Goal: Information Seeking & Learning: Learn about a topic

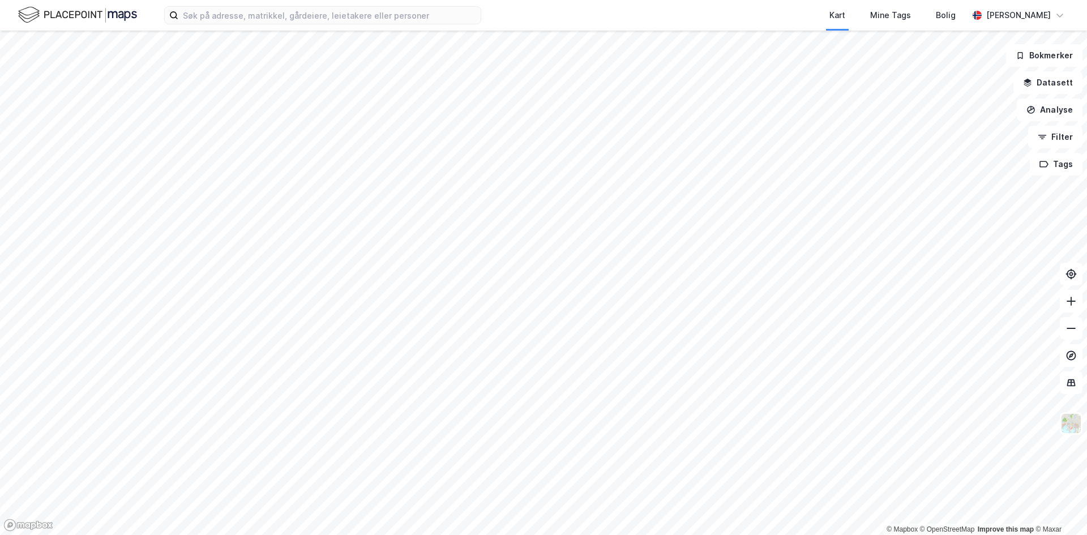
click at [268, 26] on div "Kart Mine Tags [PERSON_NAME]" at bounding box center [543, 15] width 1087 height 31
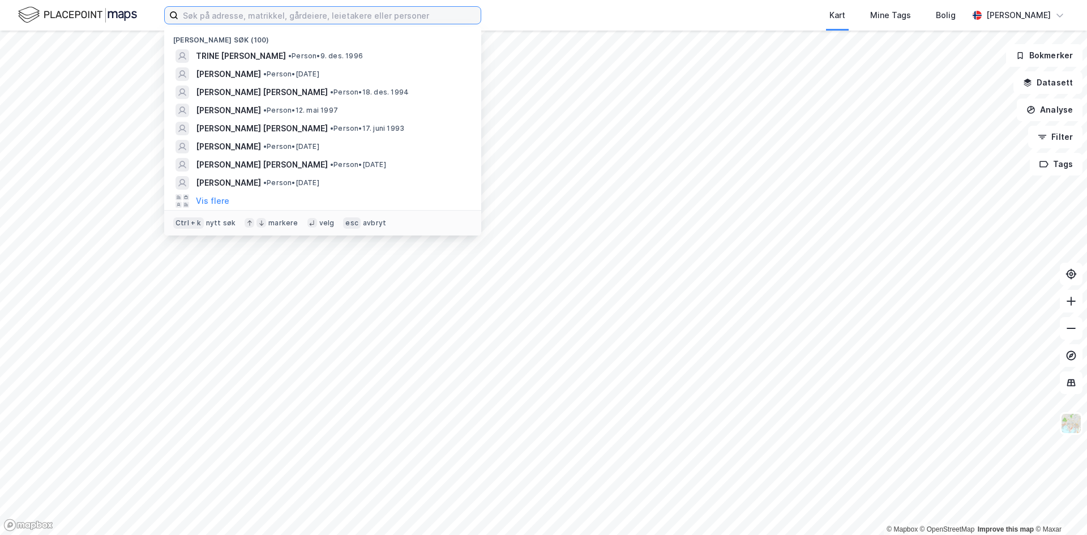
click at [271, 18] on input at bounding box center [329, 15] width 302 height 17
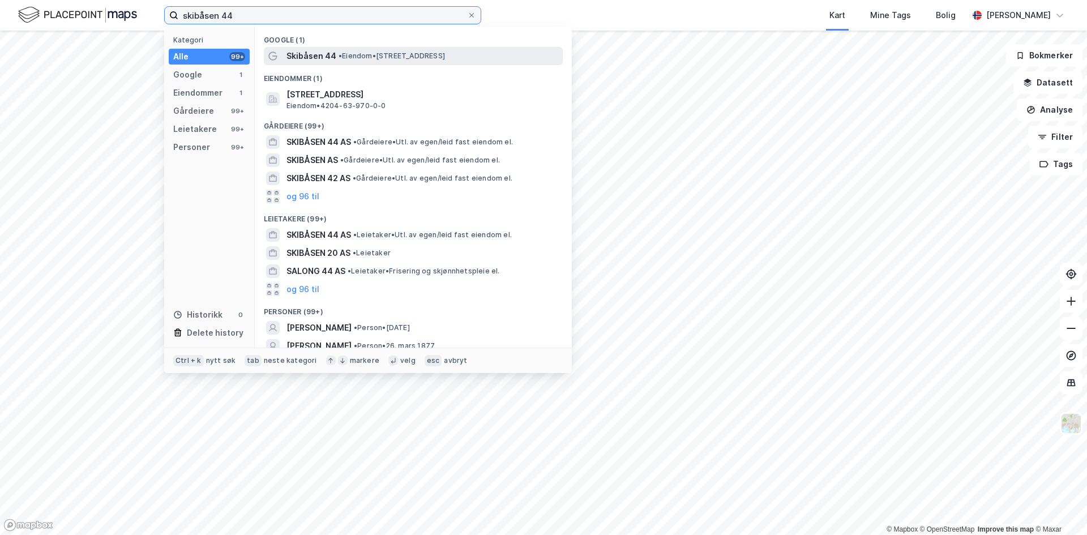
type input "skibåsen 44"
click at [319, 53] on span "Skibåsen 44" at bounding box center [312, 56] width 50 height 14
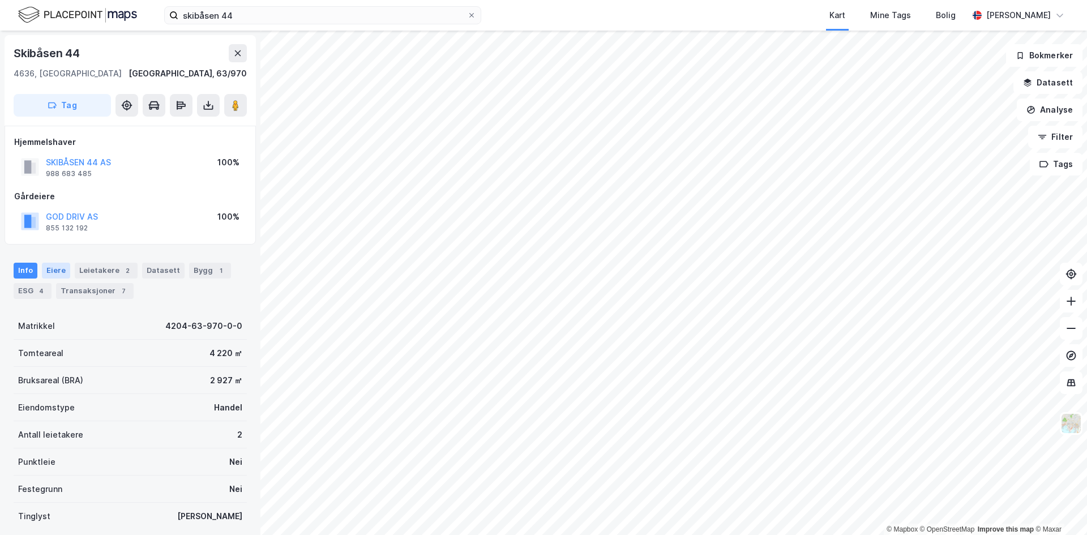
click at [62, 266] on div "Eiere" at bounding box center [56, 271] width 28 height 16
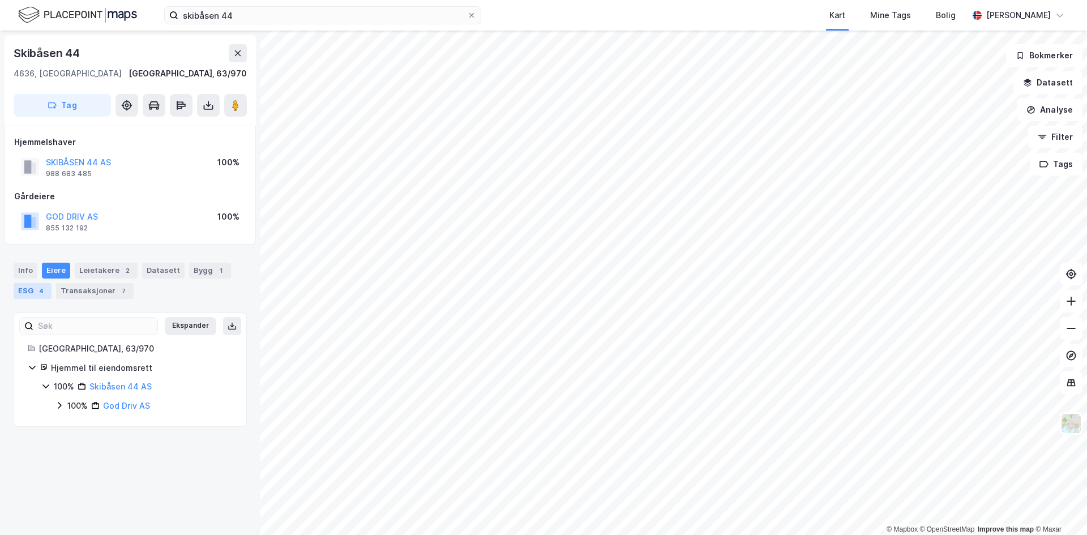
click at [37, 291] on div "4" at bounding box center [41, 290] width 11 height 11
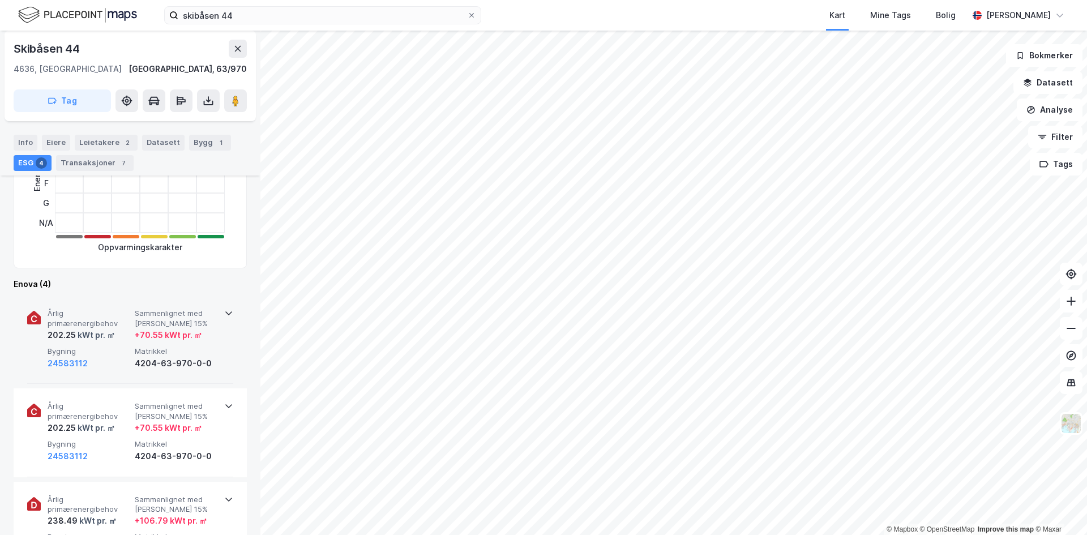
scroll to position [340, 0]
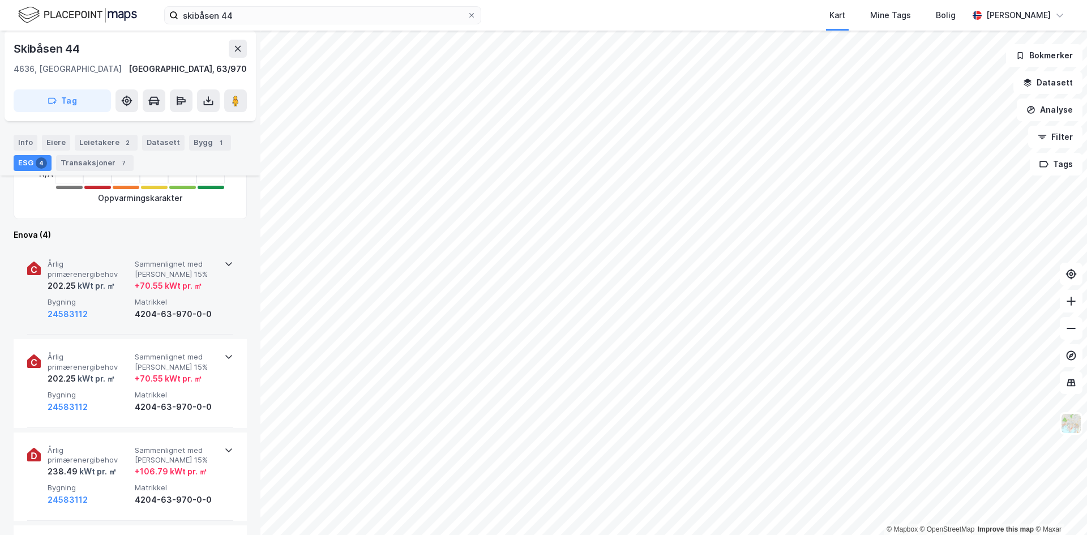
click at [224, 263] on icon at bounding box center [228, 263] width 9 height 9
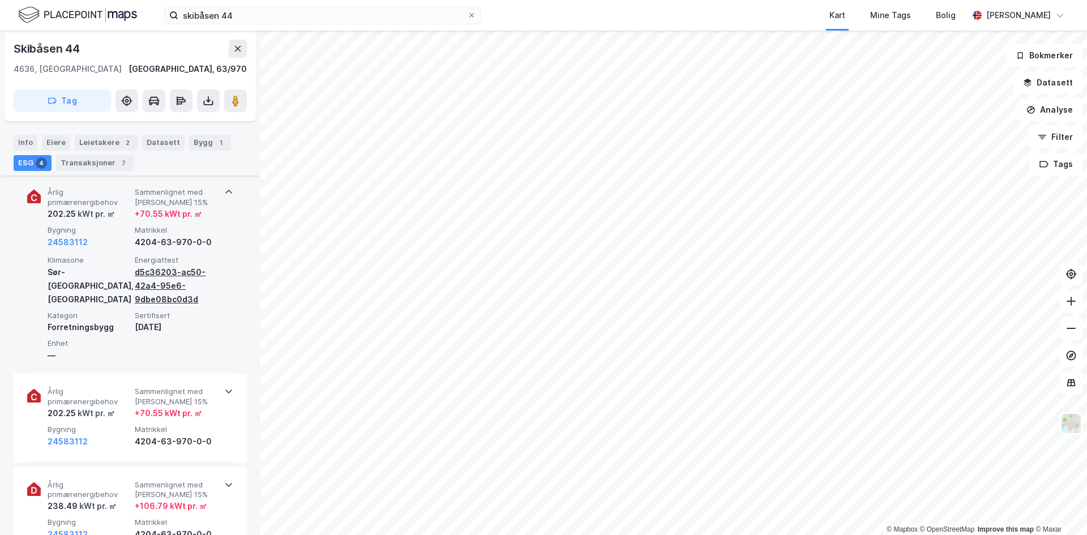
scroll to position [453, 0]
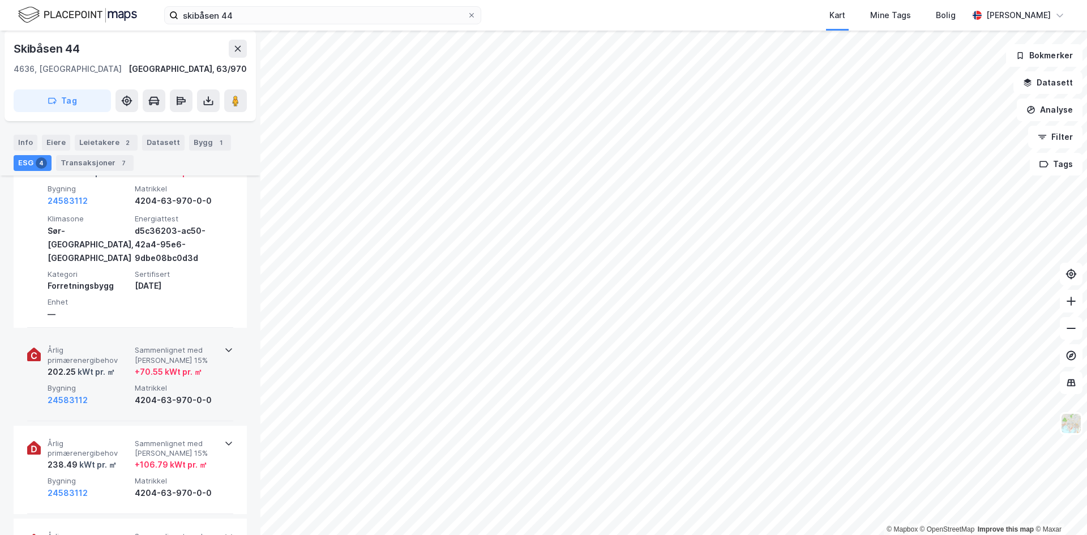
click at [225, 350] on icon at bounding box center [228, 349] width 9 height 9
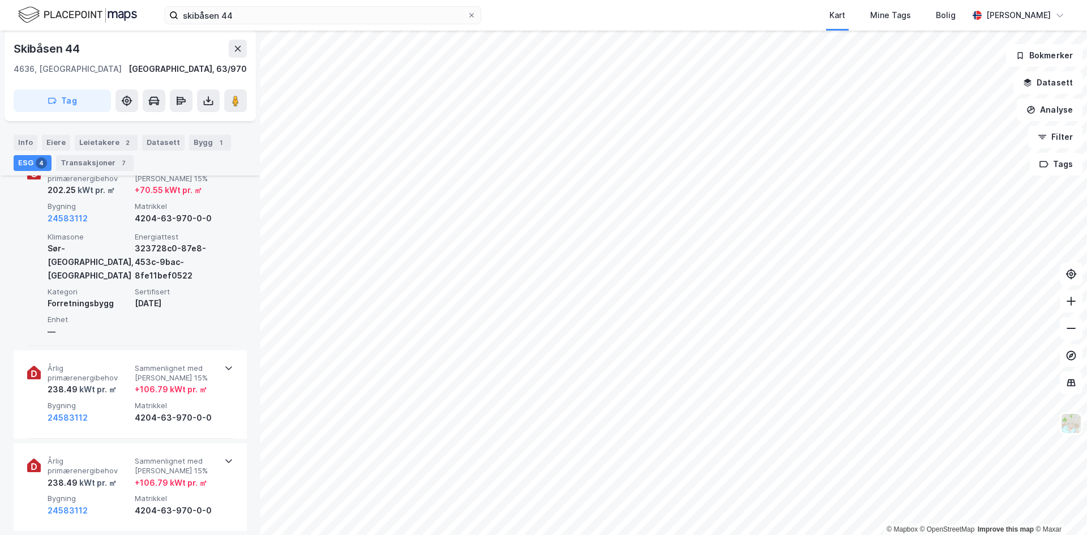
scroll to position [680, 0]
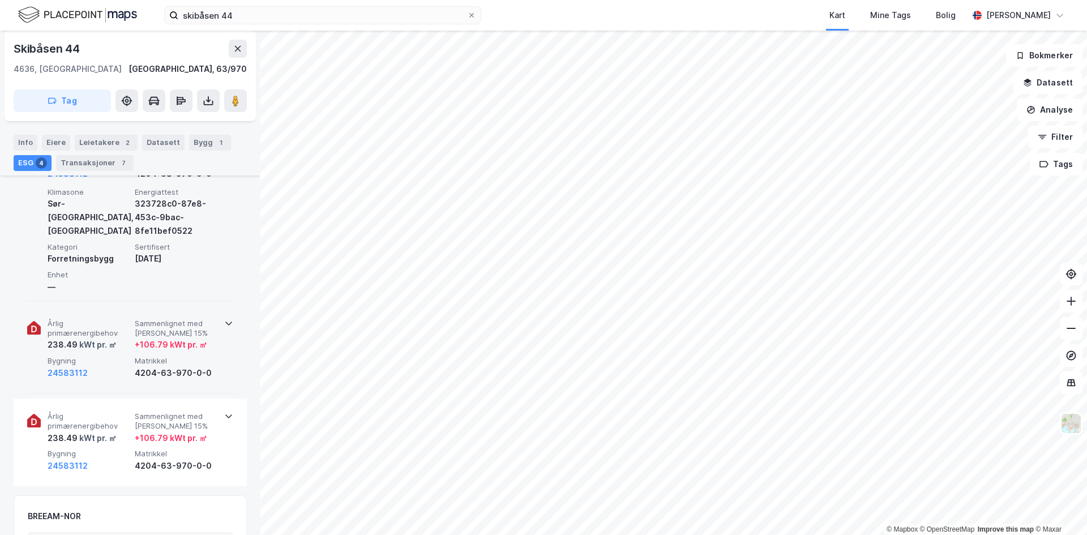
click at [225, 320] on icon at bounding box center [228, 323] width 9 height 9
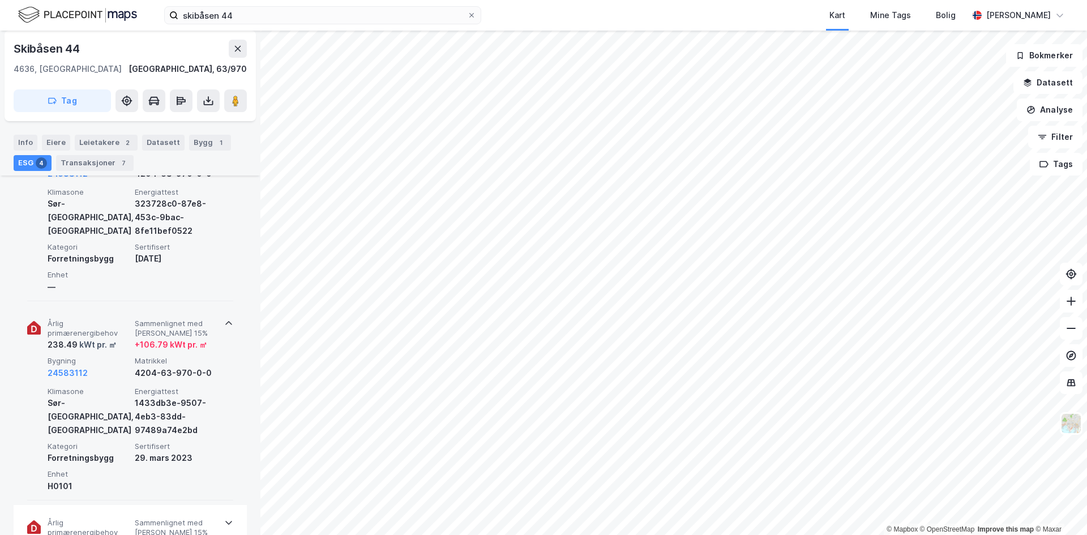
scroll to position [736, 0]
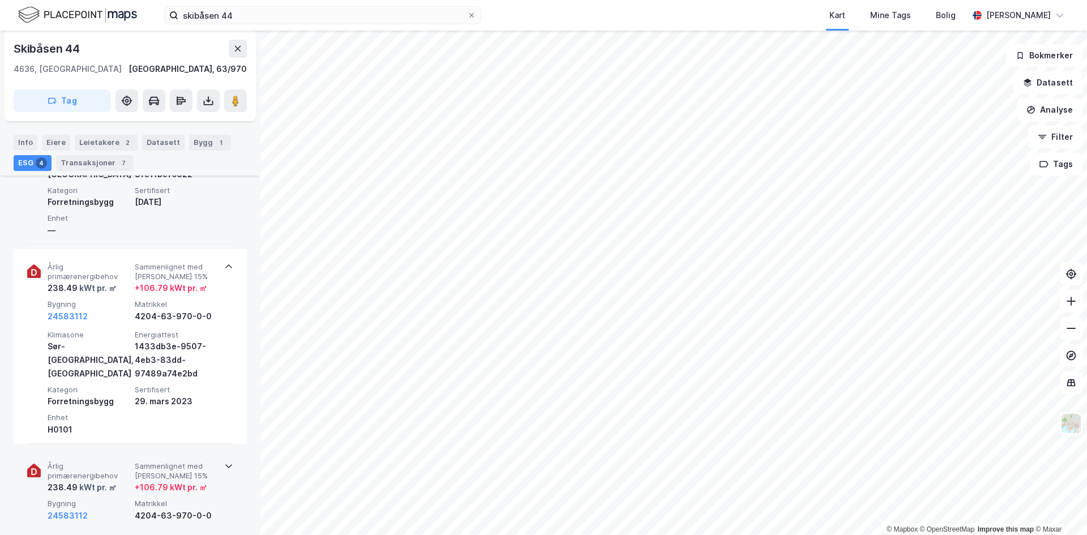
click at [227, 467] on icon at bounding box center [228, 465] width 9 height 9
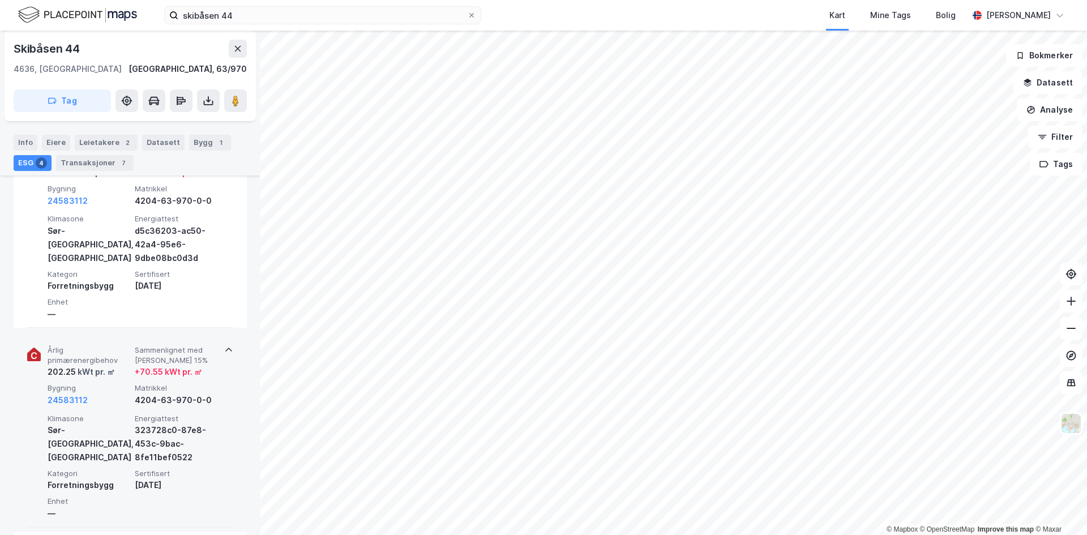
scroll to position [680, 0]
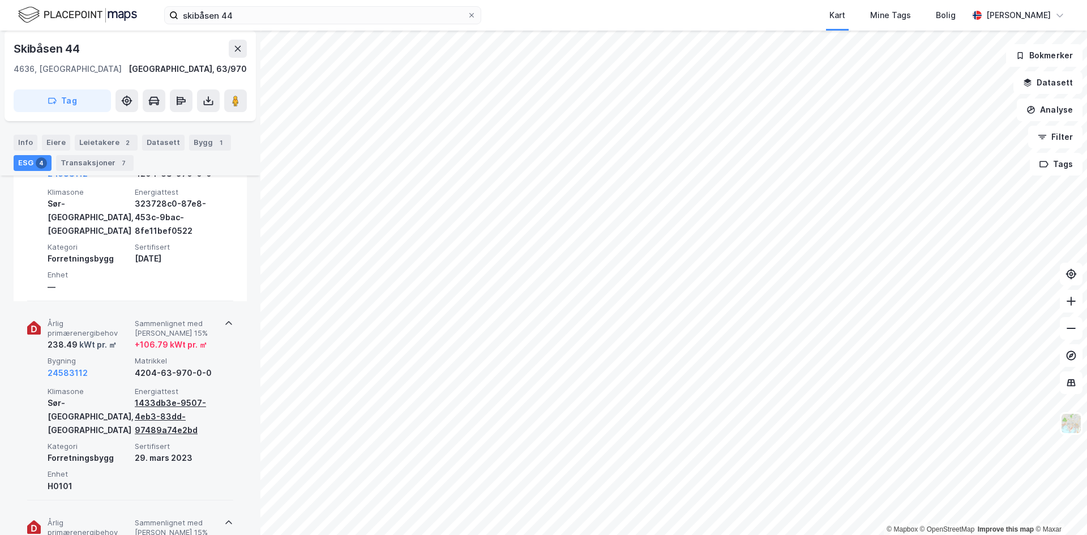
click at [157, 414] on div "1433db3e-9507-4eb3-83dd-97489a74e2bd" at bounding box center [176, 416] width 83 height 41
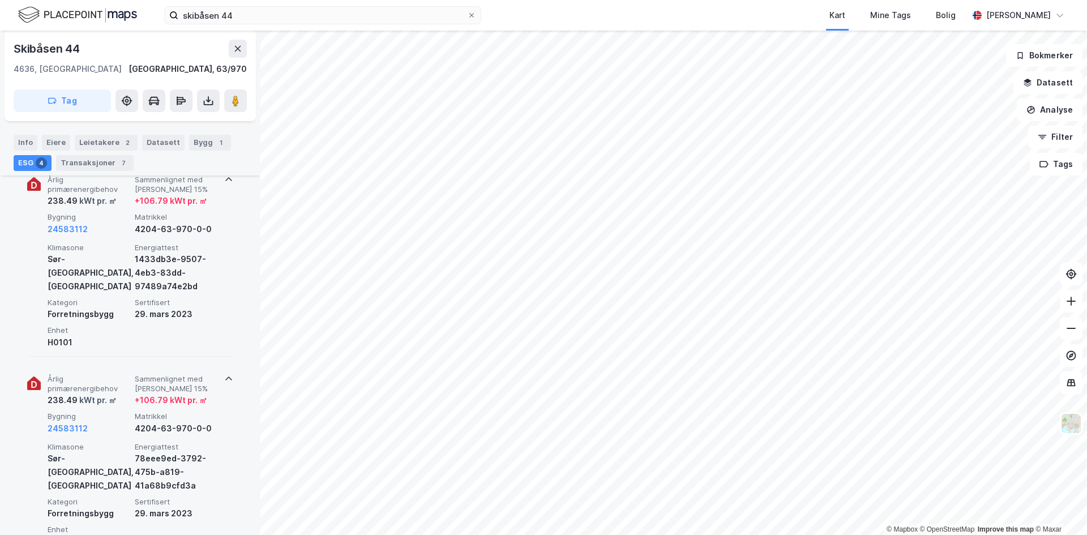
scroll to position [849, 0]
